Goal: Information Seeking & Learning: Learn about a topic

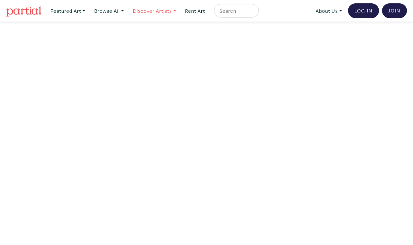
click at [88, 9] on link "Discover Artists" at bounding box center [67, 11] width 41 height 14
click at [149, 31] on link "Newest" at bounding box center [163, 31] width 55 height 6
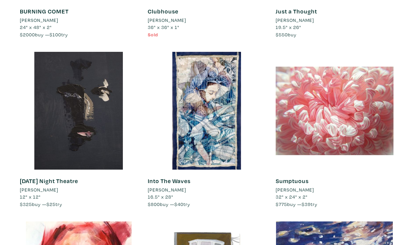
scroll to position [420, 0]
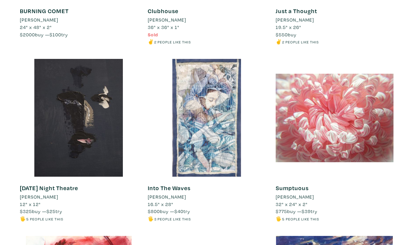
click at [190, 139] on div at bounding box center [207, 118] width 118 height 118
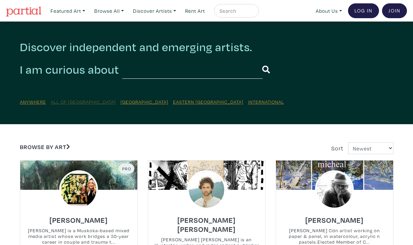
click at [63, 103] on u "All of [GEOGRAPHIC_DATA]" at bounding box center [83, 102] width 65 height 6
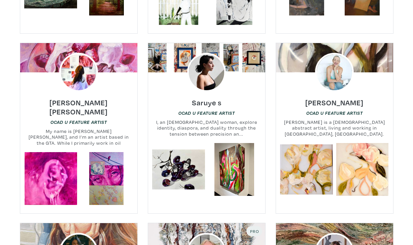
scroll to position [291, 0]
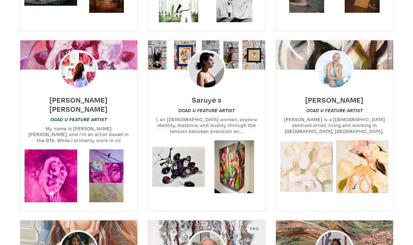
click at [313, 167] on link at bounding box center [306, 166] width 53 height 53
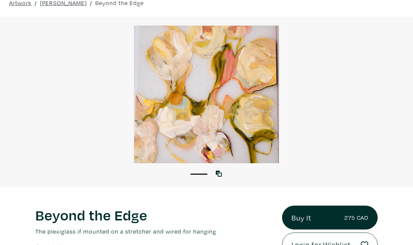
scroll to position [103, 0]
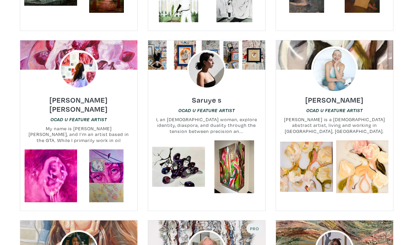
click at [332, 79] on img at bounding box center [334, 69] width 47 height 47
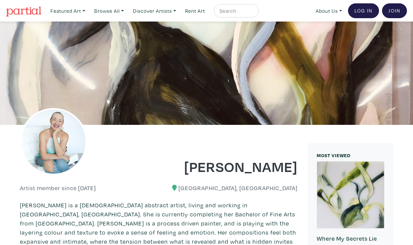
click at [49, 133] on img at bounding box center [53, 141] width 67 height 67
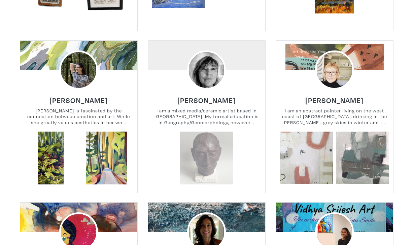
scroll to position [5539, 0]
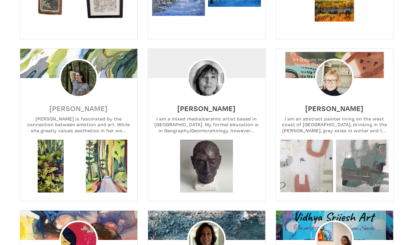
click at [76, 104] on h6 "[PERSON_NAME]" at bounding box center [79, 108] width 58 height 9
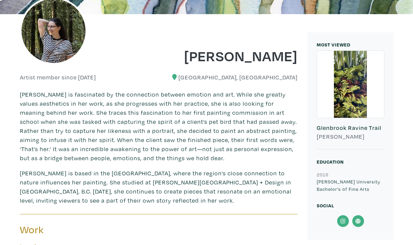
scroll to position [112, 0]
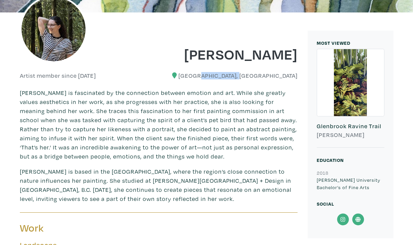
drag, startPoint x: 230, startPoint y: 77, endPoint x: 254, endPoint y: 77, distance: 23.9
click at [254, 77] on h6 "[GEOGRAPHIC_DATA], [GEOGRAPHIC_DATA]" at bounding box center [231, 75] width 134 height 7
copy h6 "[GEOGRAPHIC_DATA], B"
drag, startPoint x: 190, startPoint y: 56, endPoint x: 297, endPoint y: 52, distance: 106.5
click at [297, 52] on h1 "[PERSON_NAME]" at bounding box center [231, 54] width 134 height 18
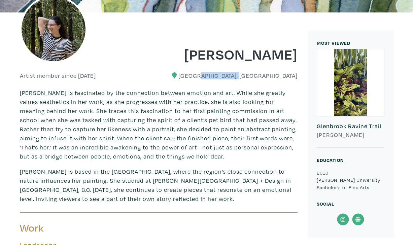
copy h1 "[PERSON_NAME]"
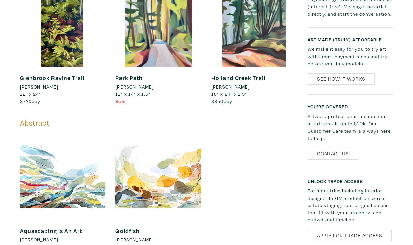
scroll to position [430, 0]
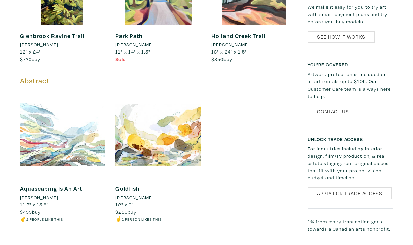
click at [75, 135] on div at bounding box center [63, 135] width 86 height 86
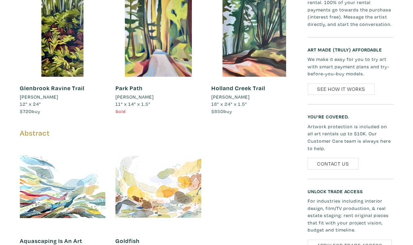
scroll to position [362, 0]
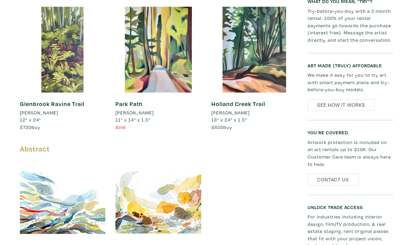
click at [60, 58] on div at bounding box center [63, 50] width 86 height 86
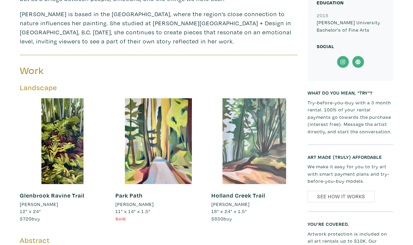
scroll to position [213, 0]
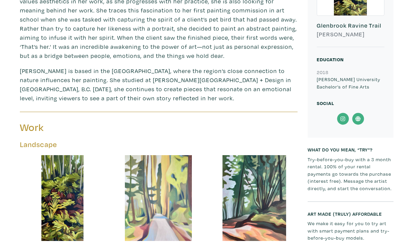
click at [160, 182] on div at bounding box center [159, 198] width 86 height 86
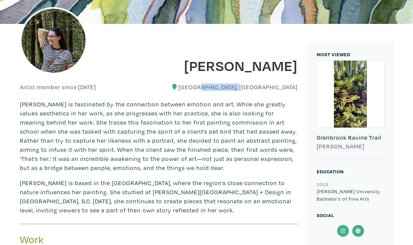
scroll to position [94, 0]
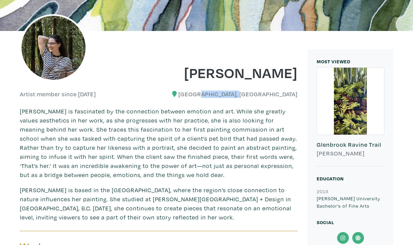
copy h1 "[PERSON_NAME]"
